Goal: Contribute content

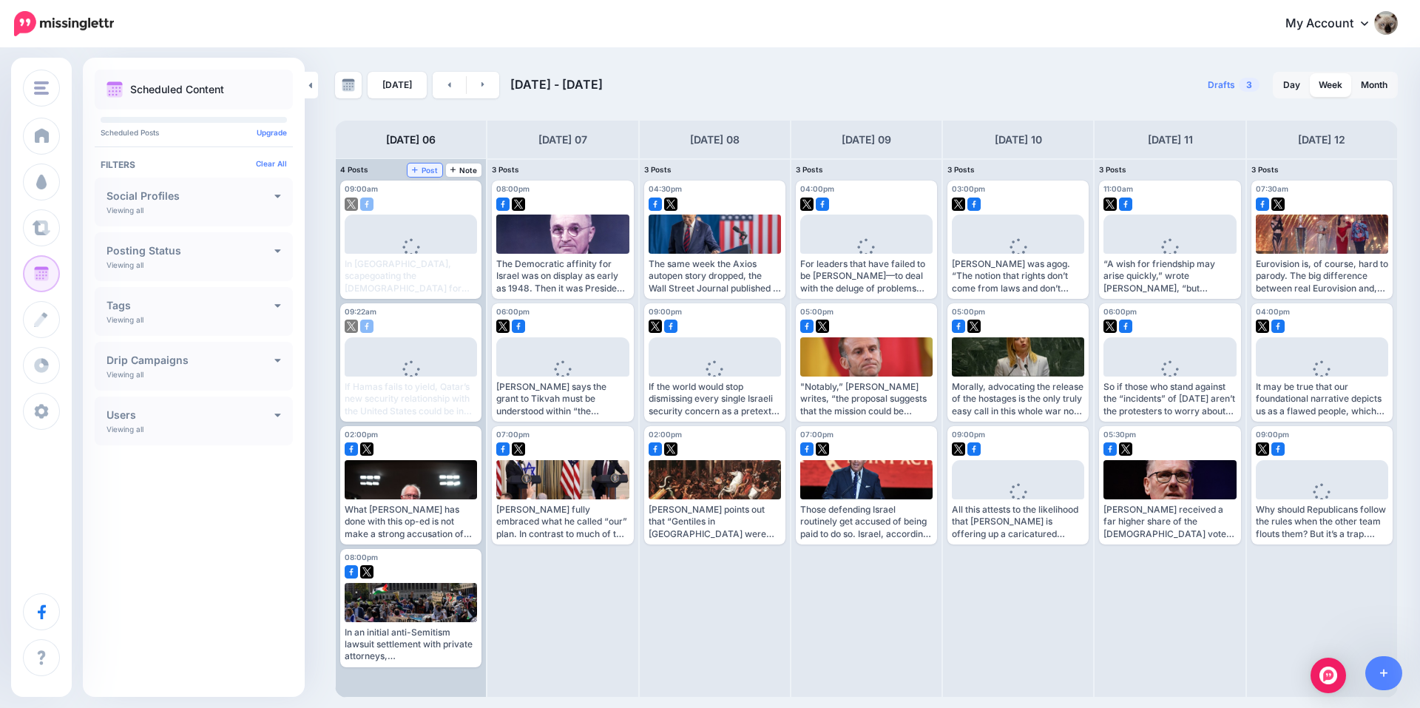
click at [433, 169] on span "Post" at bounding box center [425, 169] width 26 height 7
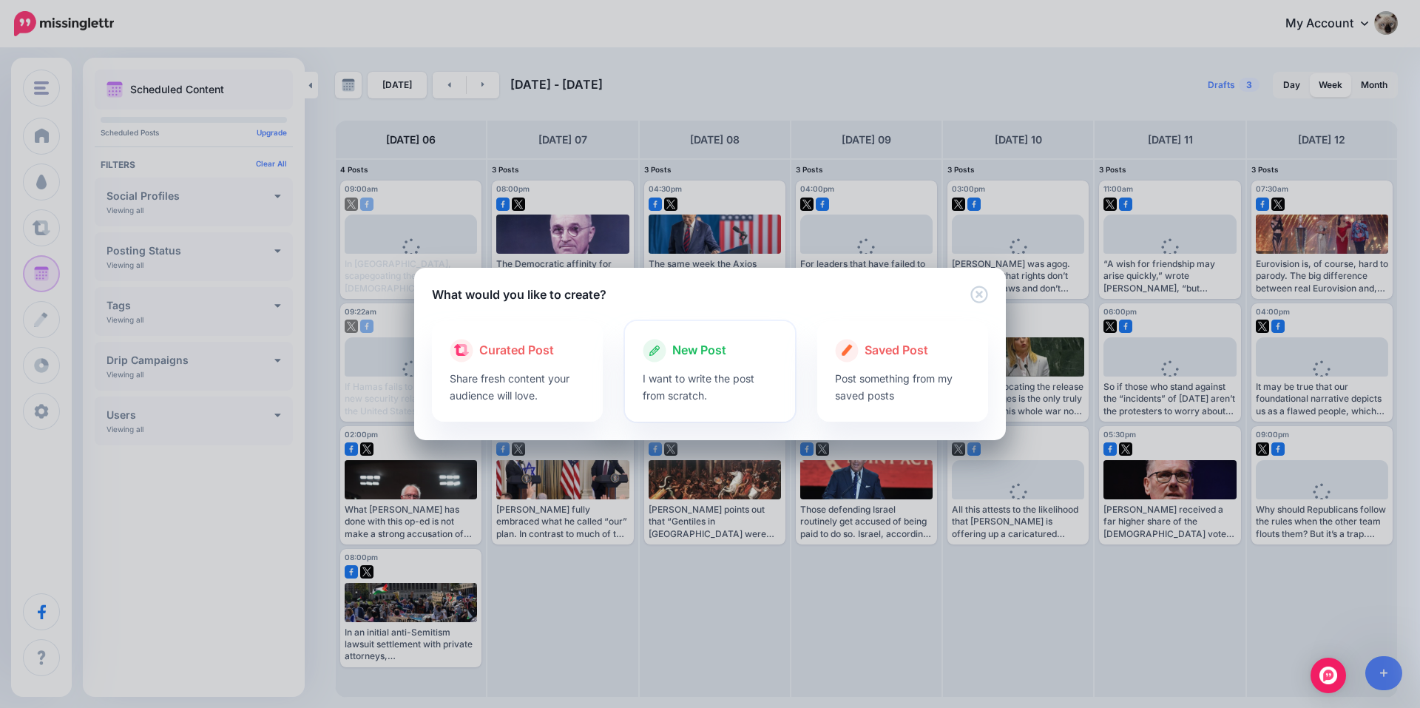
click at [740, 342] on div "New Post" at bounding box center [710, 351] width 135 height 24
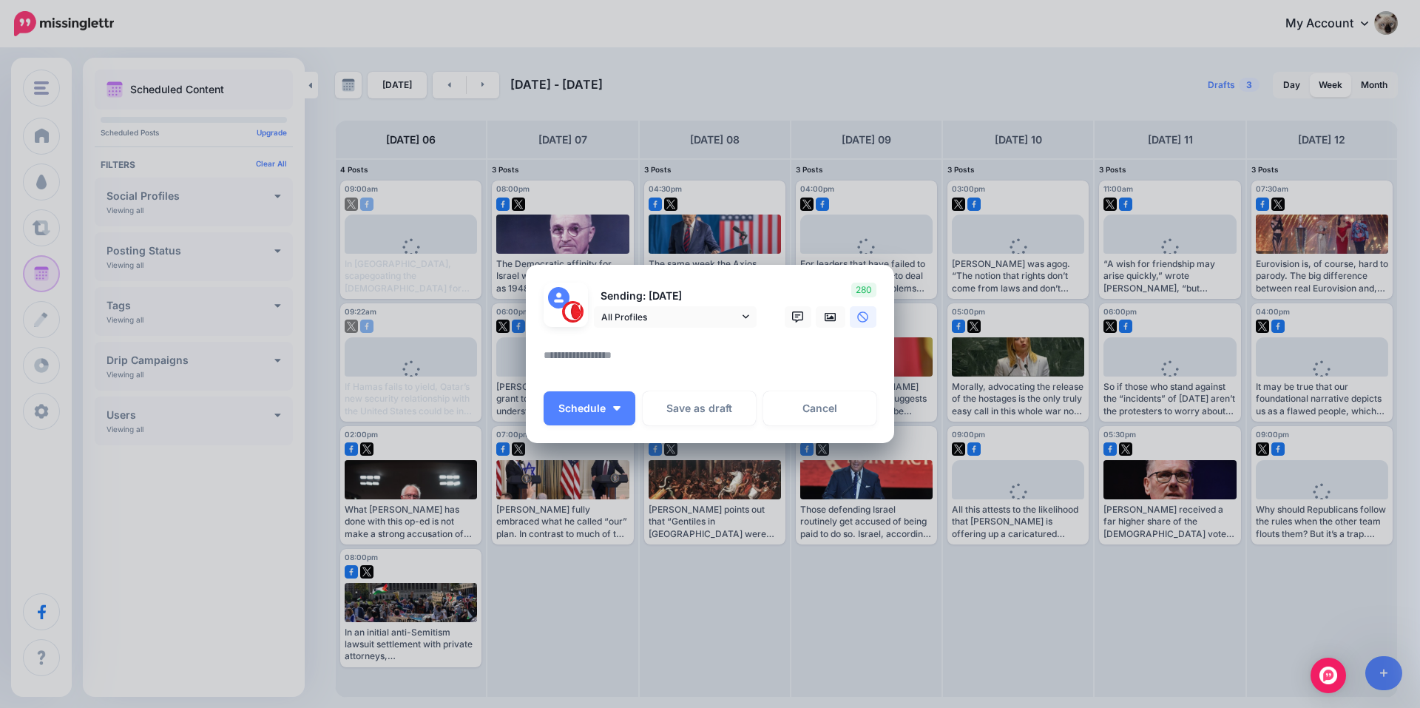
click at [613, 346] on textarea at bounding box center [714, 360] width 340 height 29
paste textarea "**********"
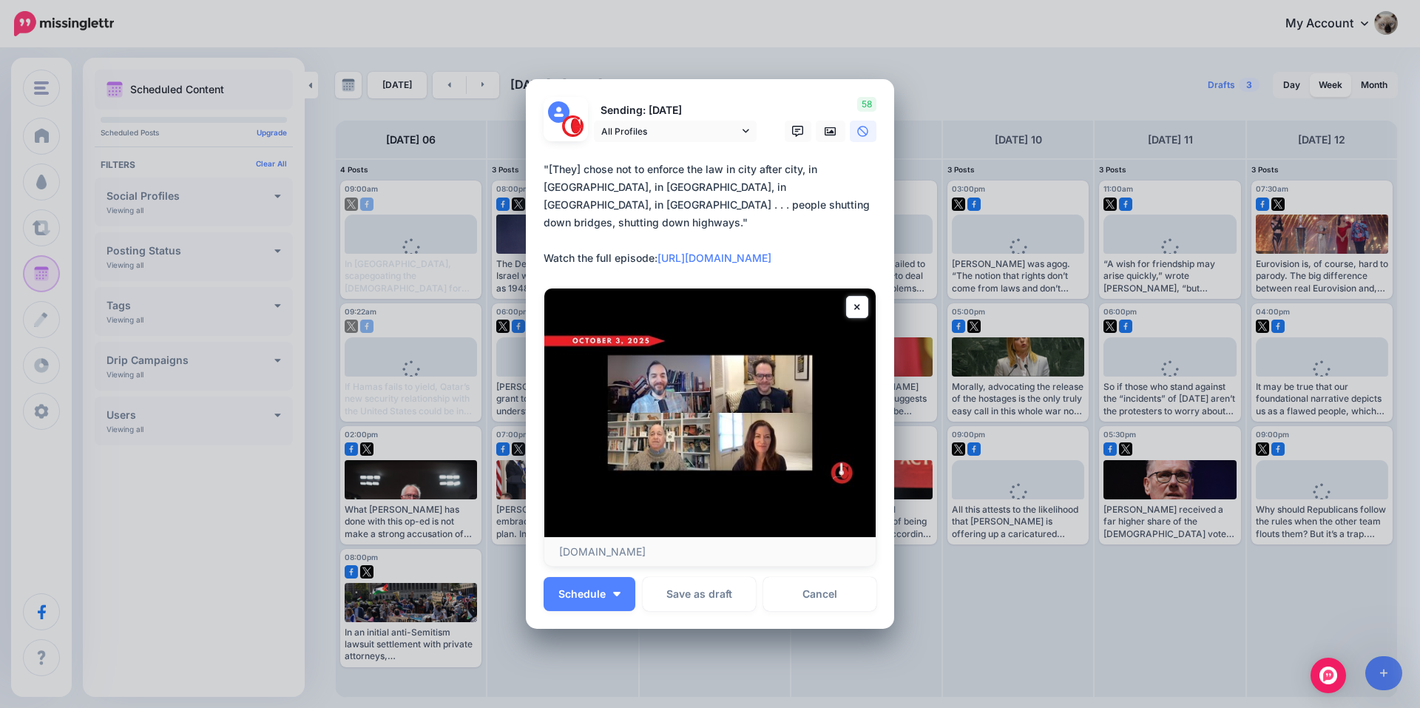
type textarea "**********"
click at [825, 126] on icon at bounding box center [831, 132] width 12 height 12
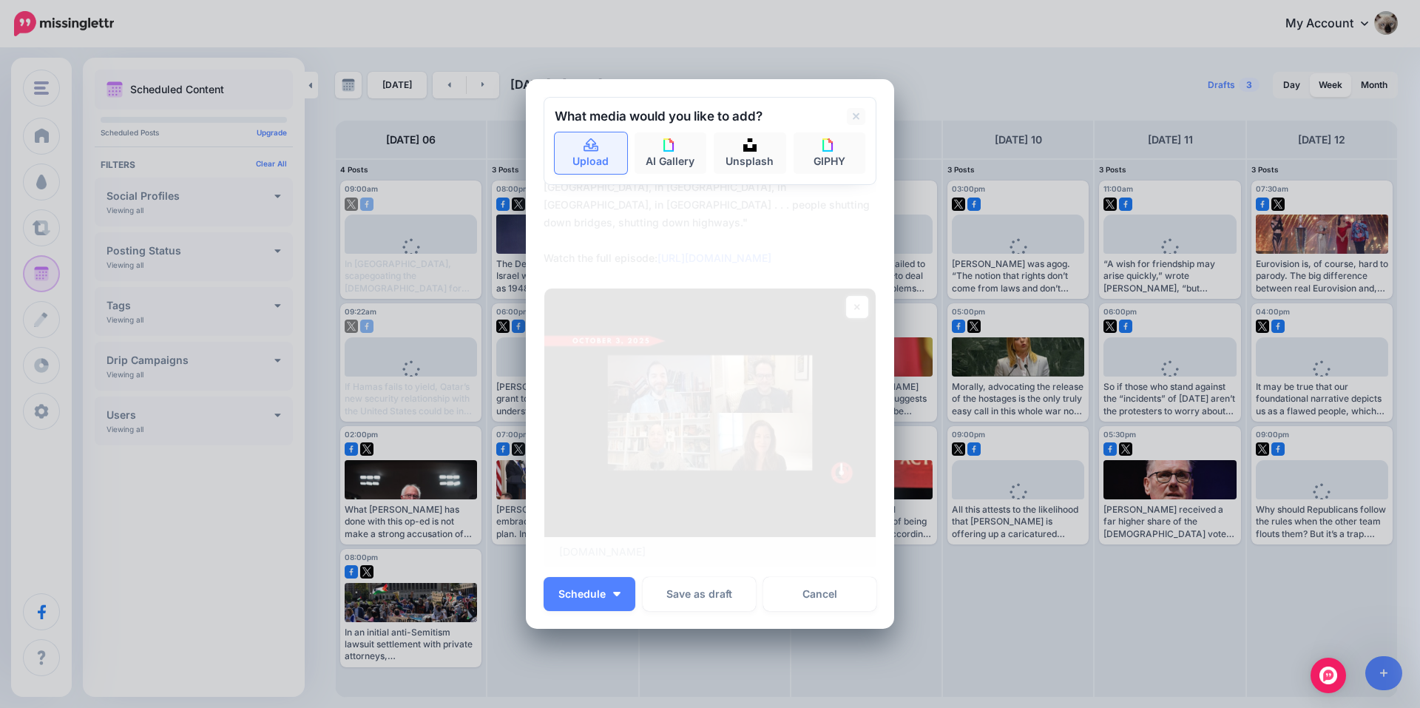
click at [600, 160] on link "Upload" at bounding box center [591, 152] width 72 height 41
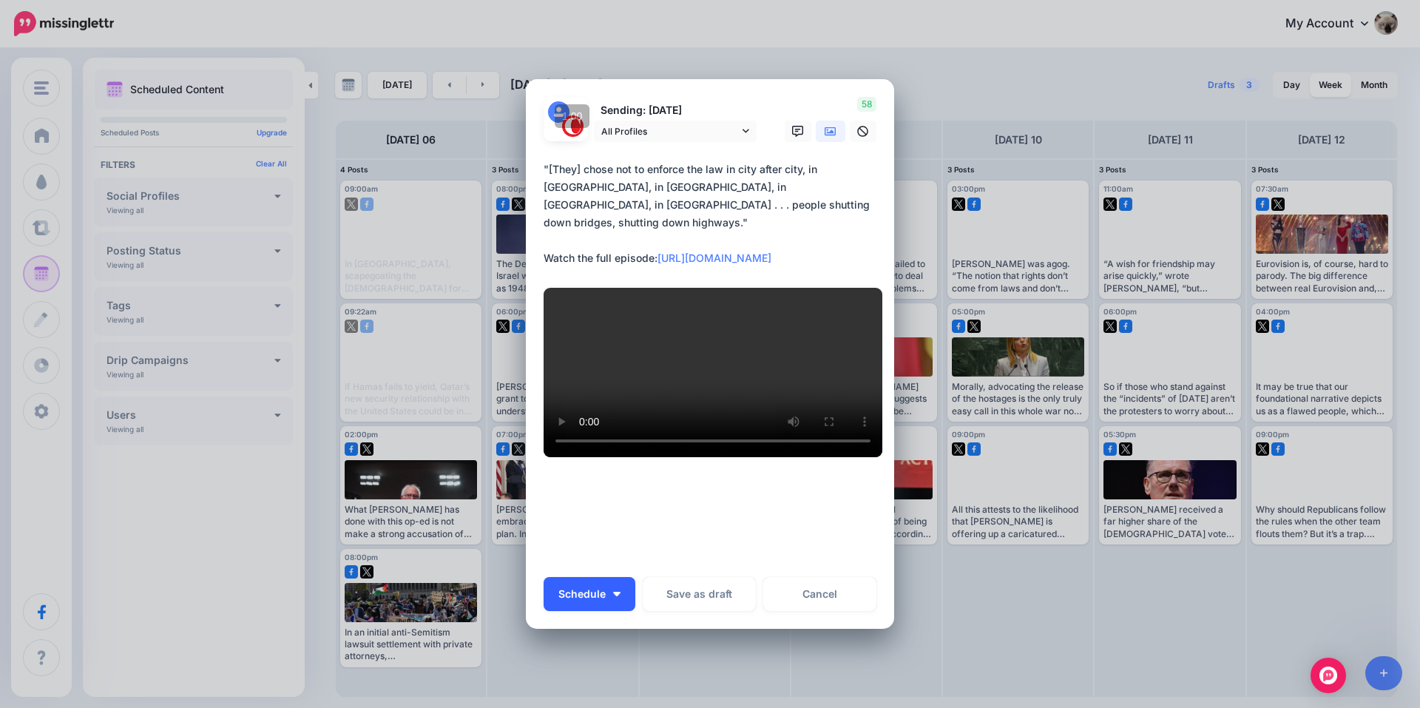
click at [586, 580] on button "Schedule" at bounding box center [590, 594] width 92 height 34
click at [591, 523] on link "Send Now" at bounding box center [611, 523] width 125 height 29
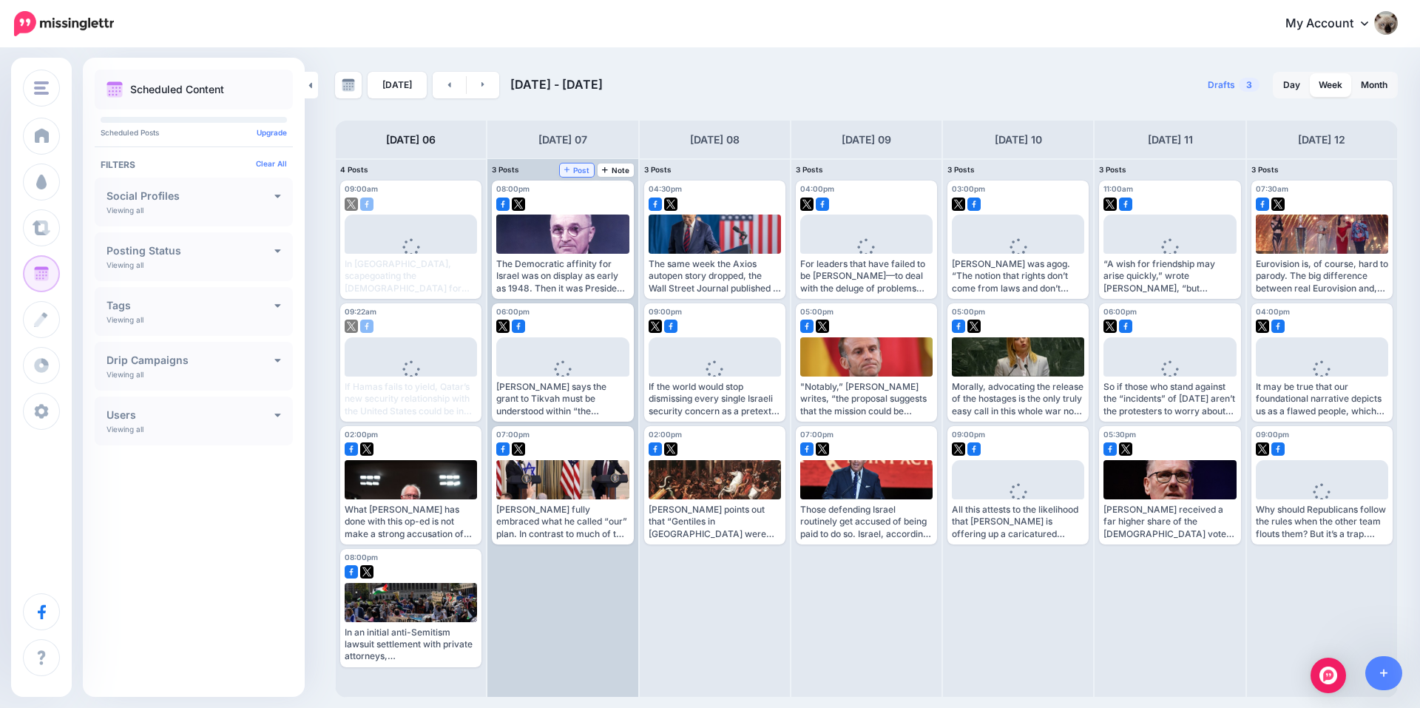
click at [583, 169] on span "Post" at bounding box center [577, 169] width 26 height 7
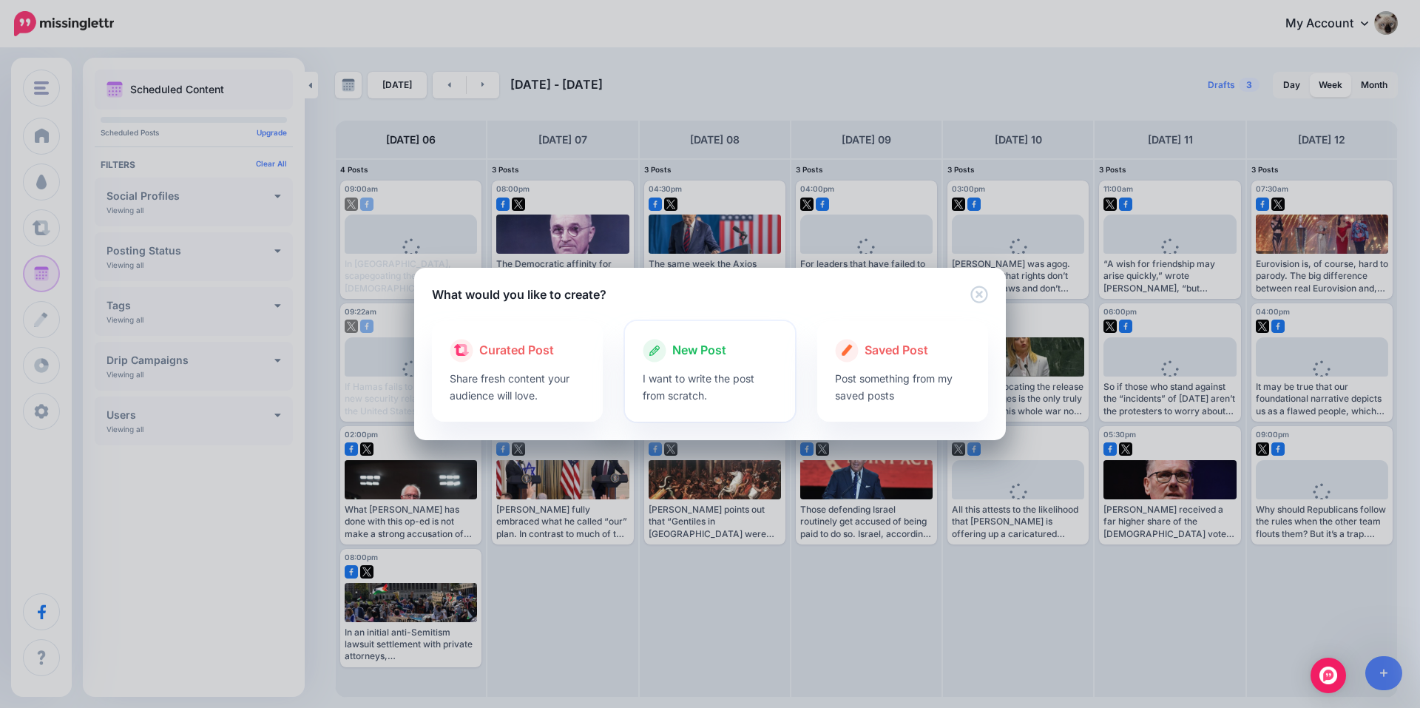
click at [738, 354] on div "New Post" at bounding box center [710, 351] width 135 height 24
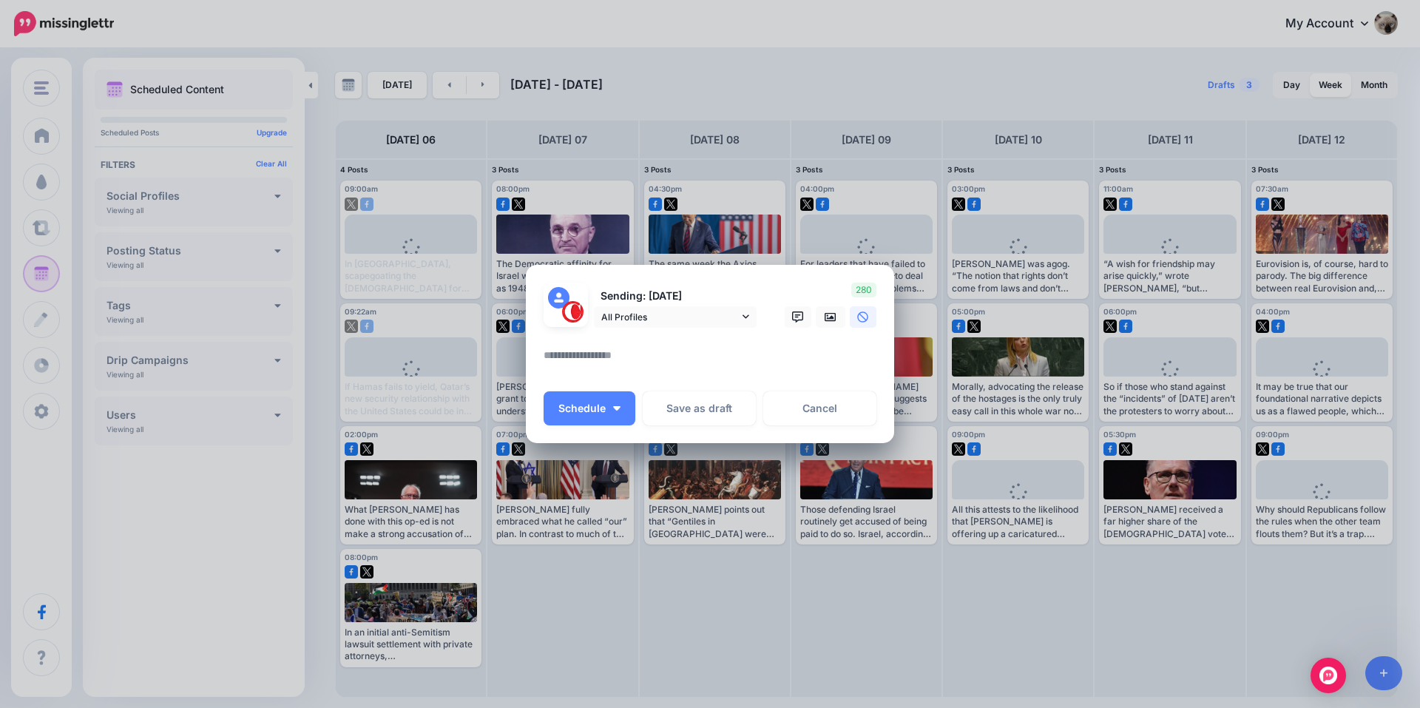
click at [653, 328] on div at bounding box center [710, 337] width 333 height 18
click at [649, 352] on textarea at bounding box center [714, 360] width 340 height 29
paste textarea "**********"
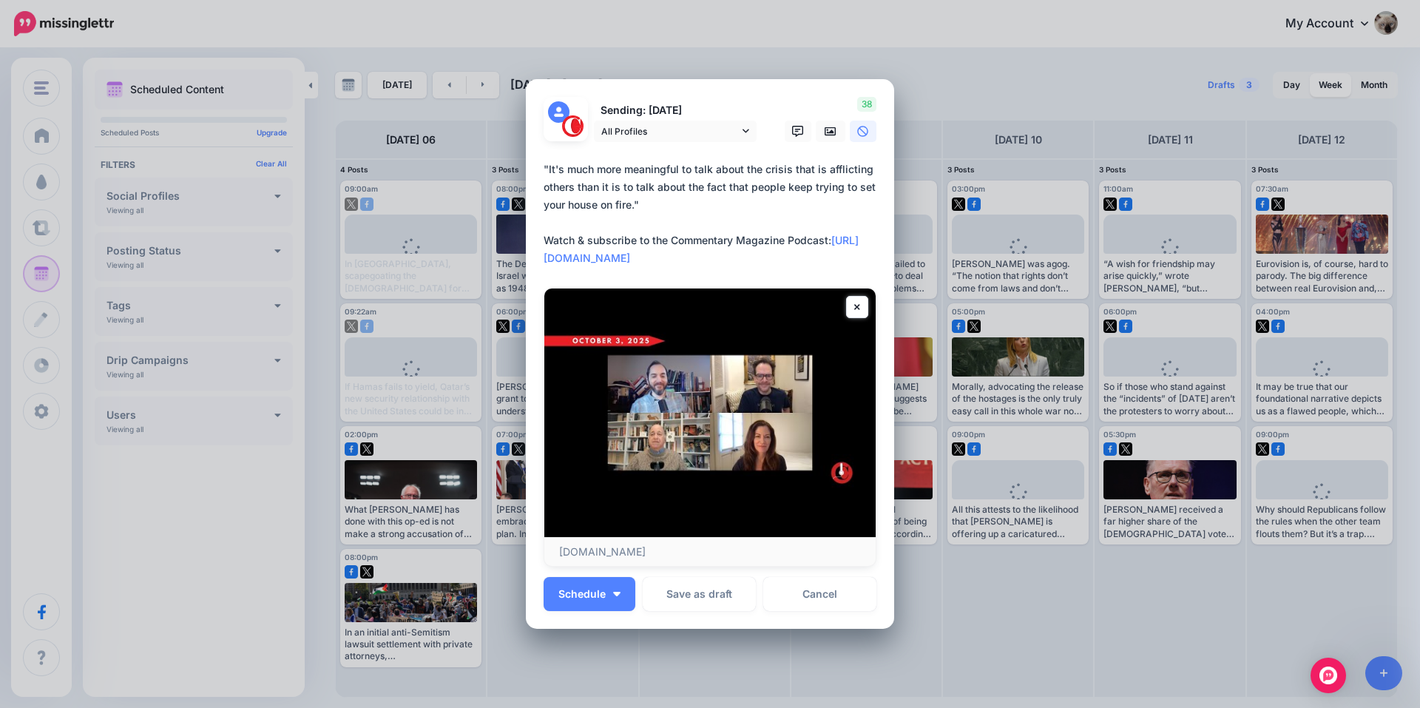
type textarea "**********"
drag, startPoint x: 826, startPoint y: 129, endPoint x: 822, endPoint y: 141, distance: 12.6
click at [826, 129] on icon at bounding box center [831, 132] width 12 height 12
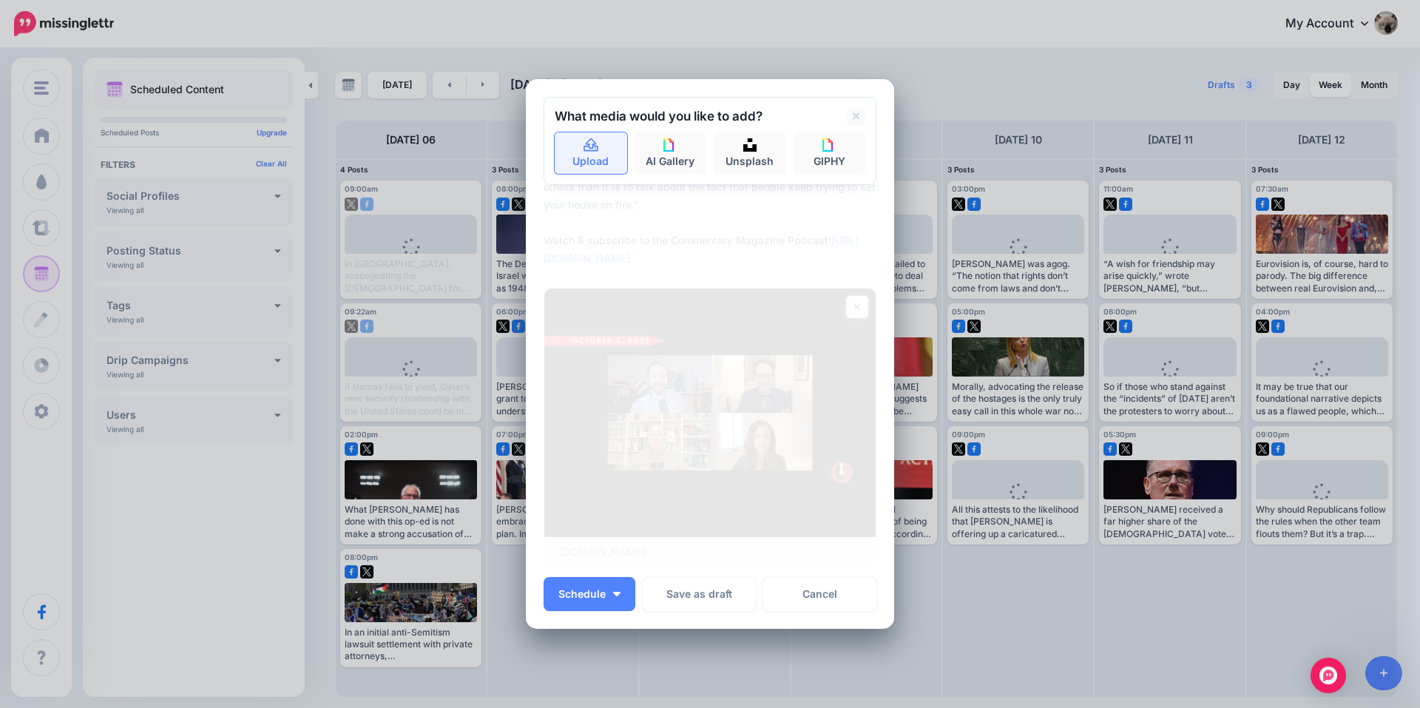
click at [617, 150] on link "Upload" at bounding box center [591, 152] width 72 height 41
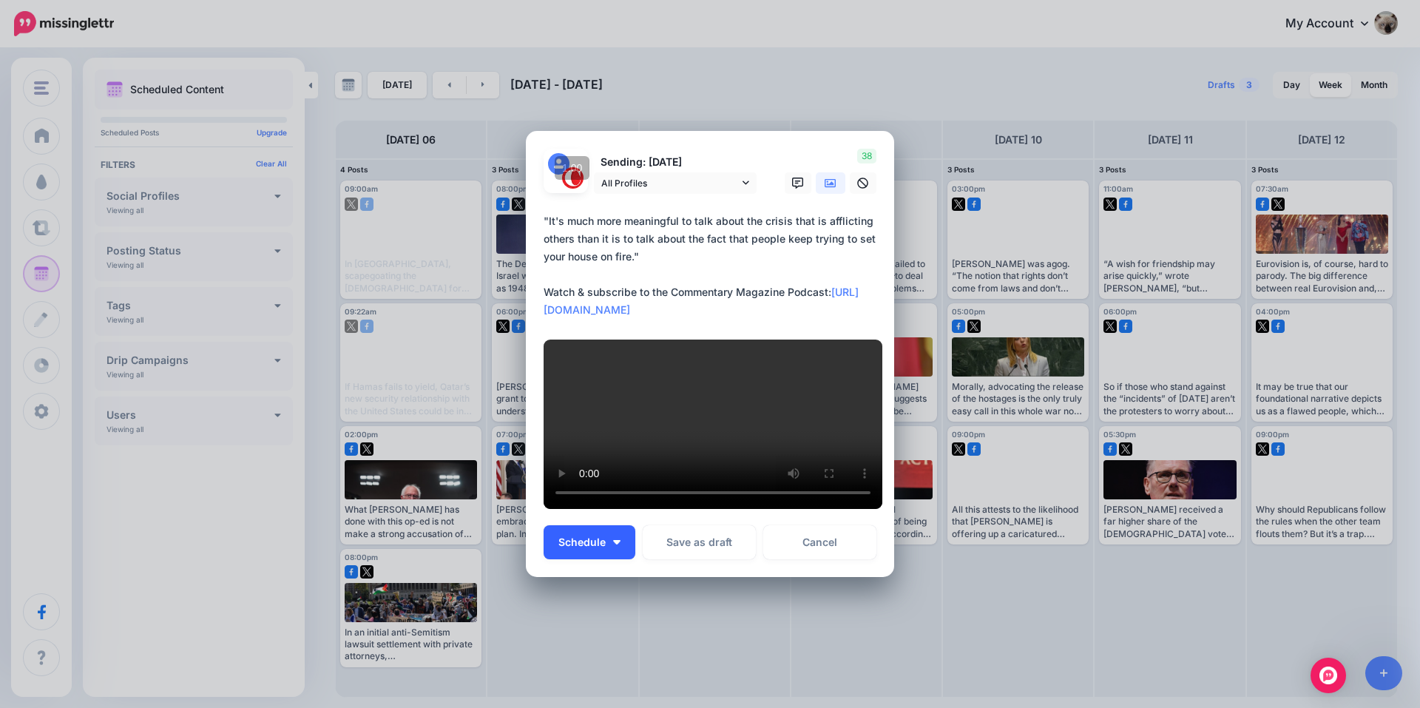
click at [591, 547] on span "Schedule" at bounding box center [581, 542] width 47 height 10
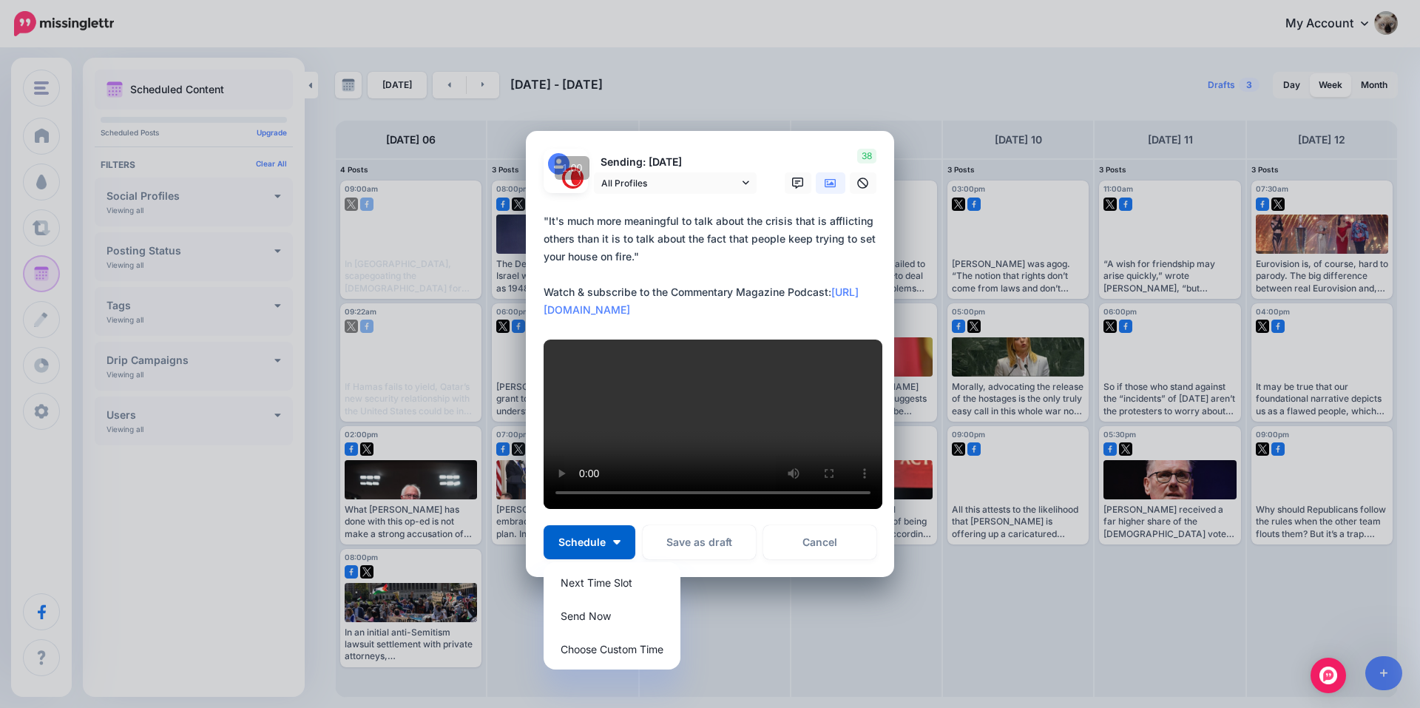
click at [601, 458] on video at bounding box center [713, 423] width 339 height 169
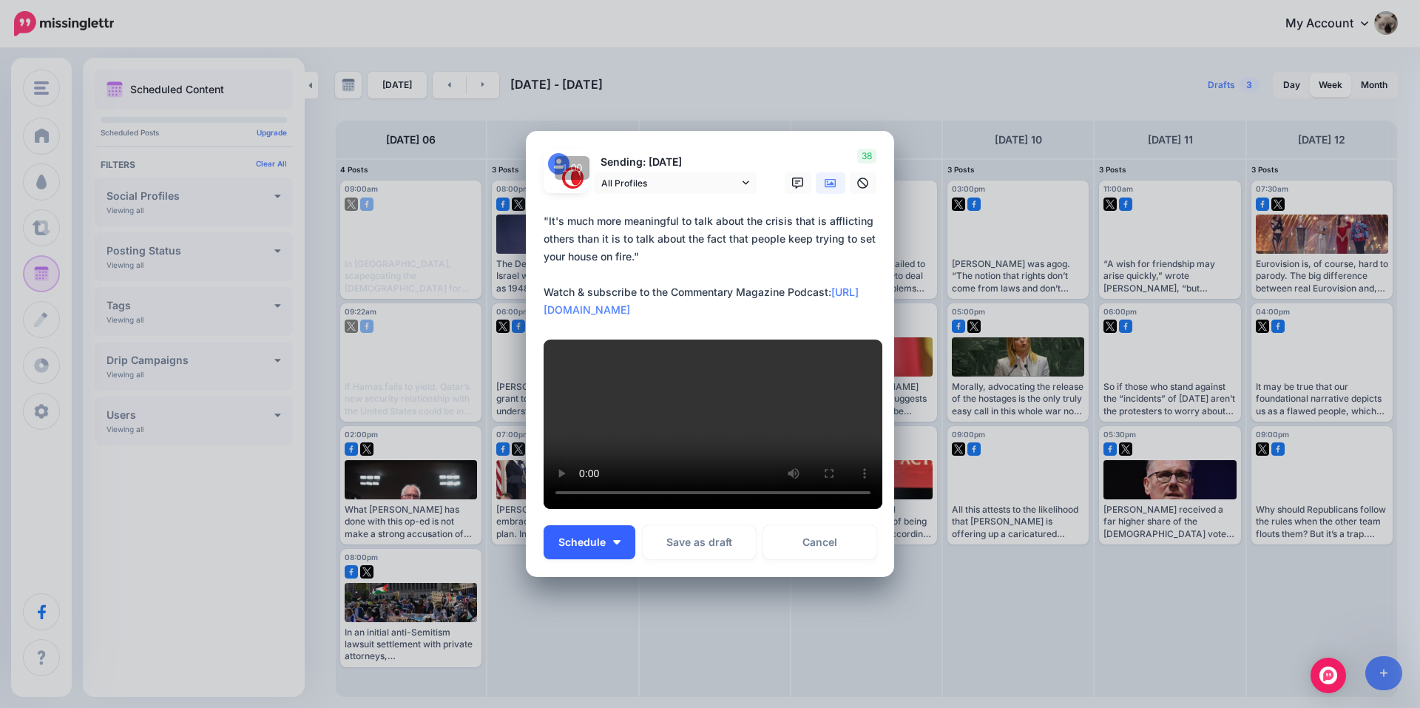
click at [587, 547] on span "Schedule" at bounding box center [581, 542] width 47 height 10
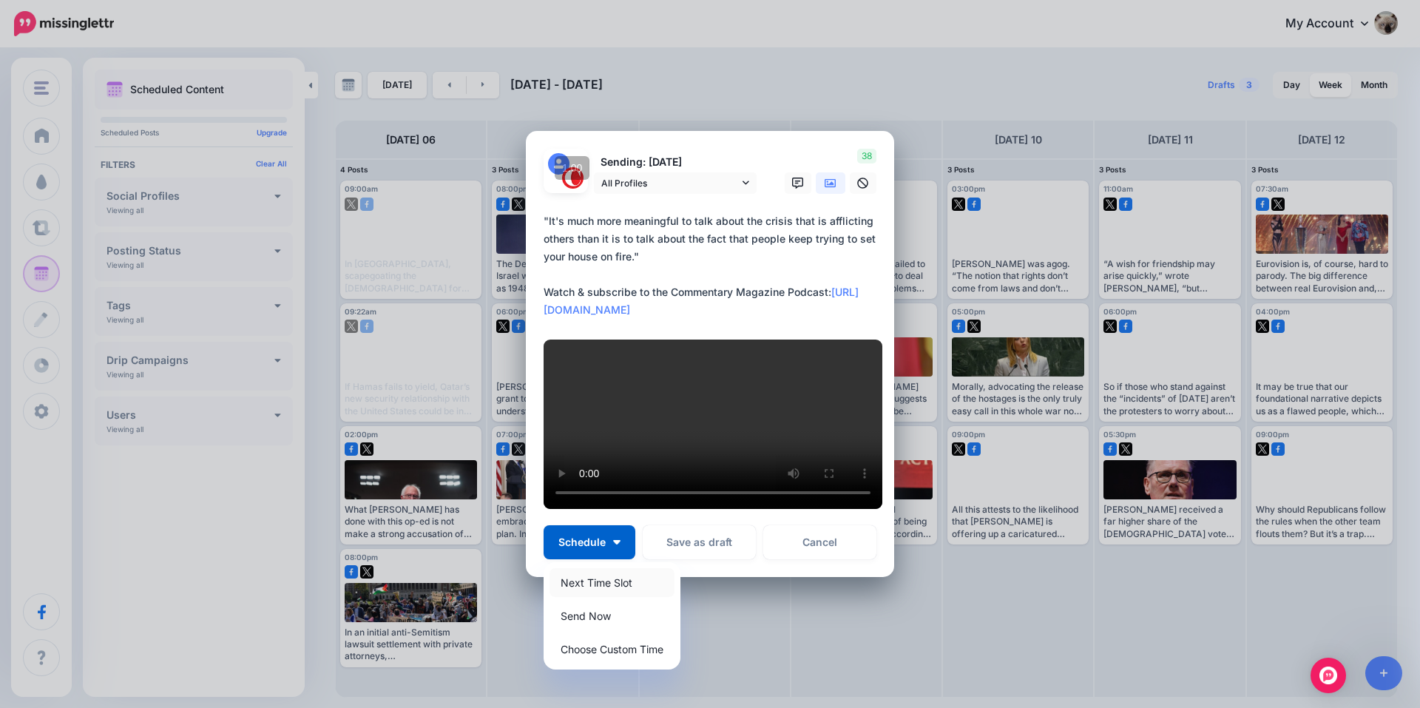
click at [598, 597] on link "Next Time Slot" at bounding box center [611, 582] width 125 height 29
